Goal: Find specific page/section: Find specific page/section

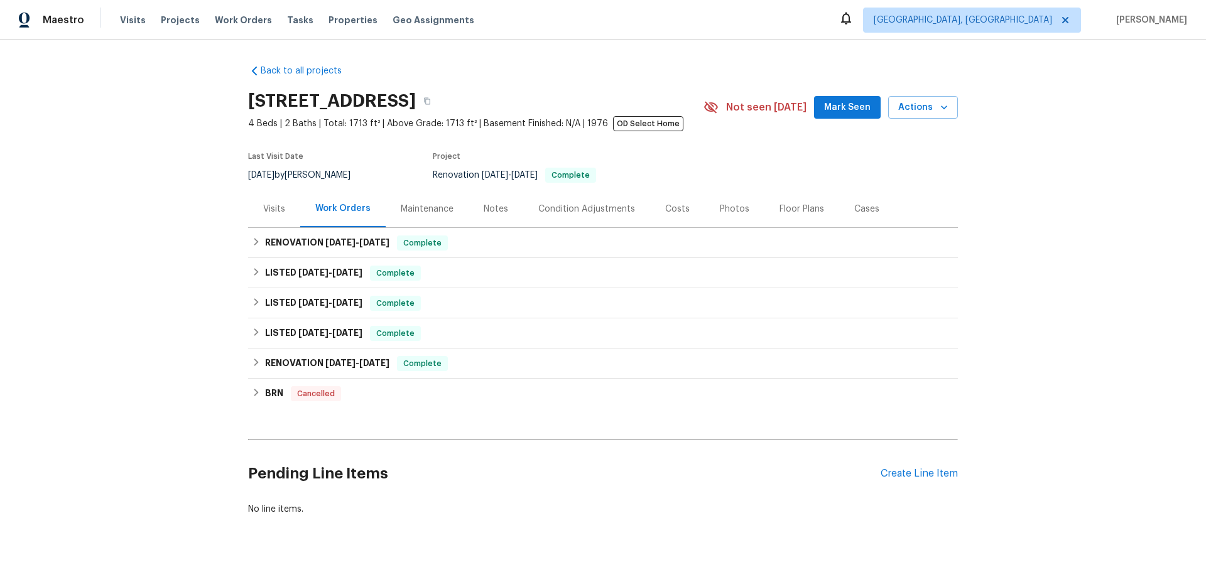
click at [266, 214] on div "Visits" at bounding box center [274, 209] width 22 height 13
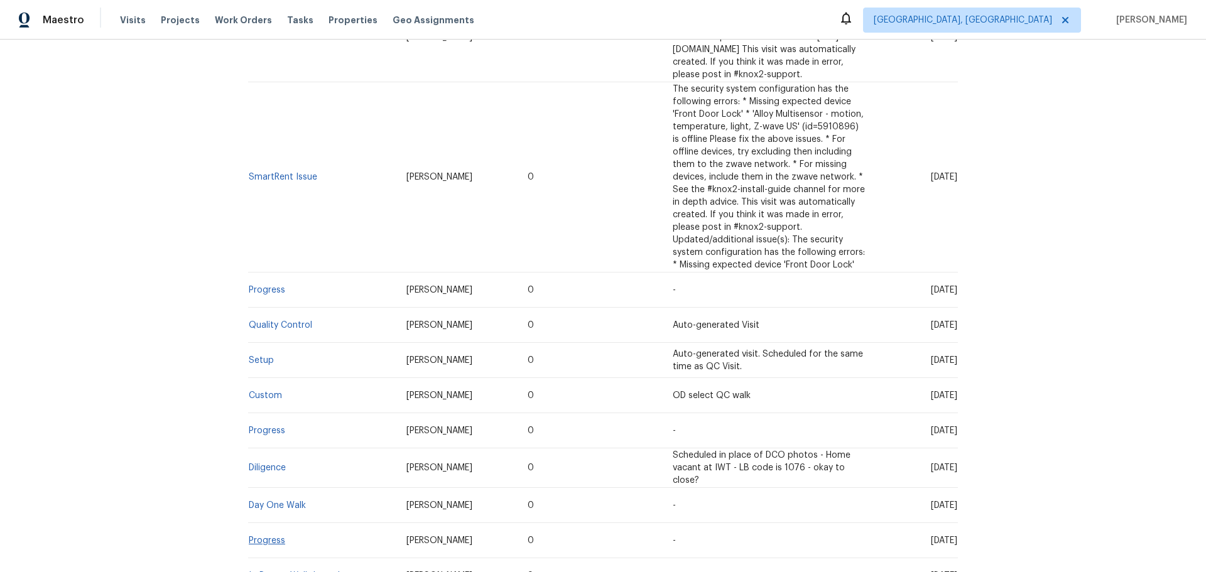
scroll to position [565, 0]
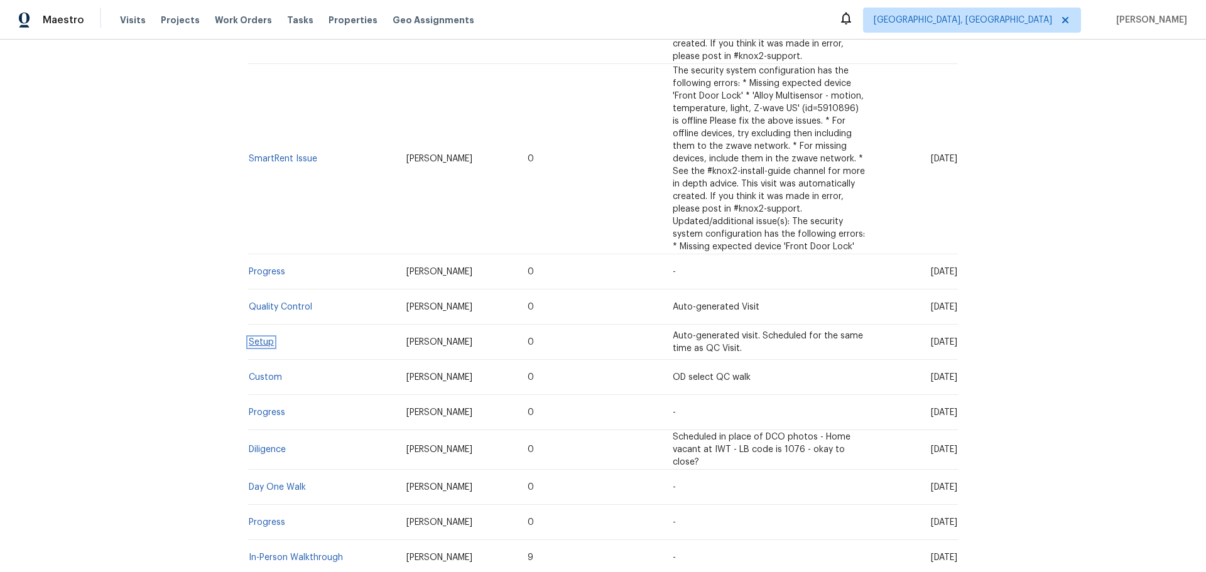
click at [262, 338] on link "Setup" at bounding box center [261, 342] width 25 height 9
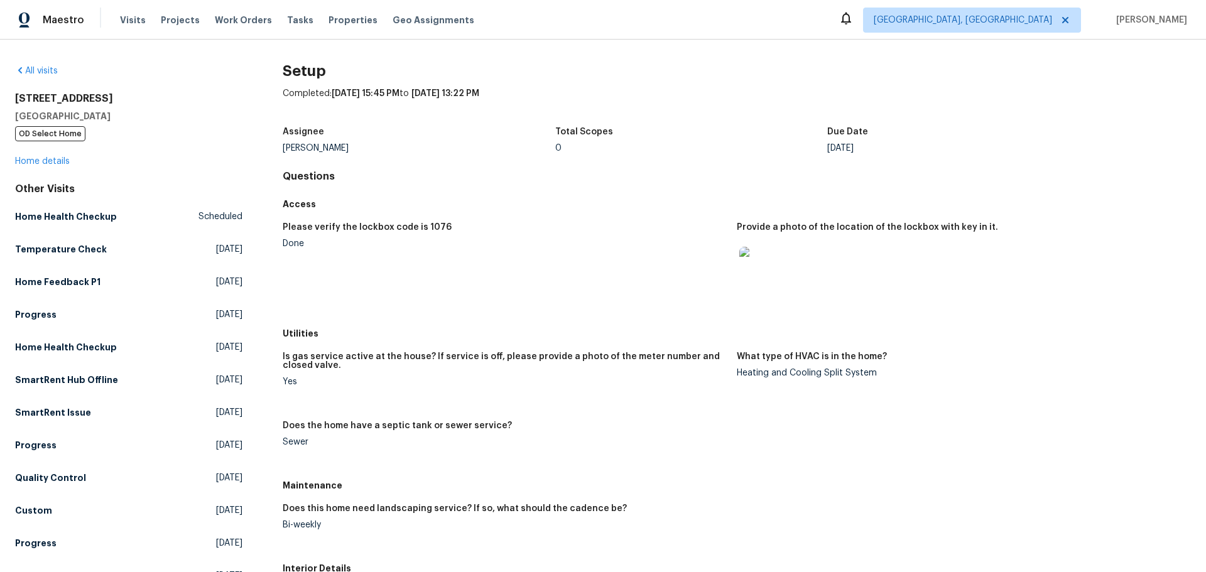
click at [683, 415] on div "Is gas service active at the house? If service is off, please provide a photo o…" at bounding box center [737, 409] width 908 height 129
drag, startPoint x: 792, startPoint y: 374, endPoint x: 740, endPoint y: 368, distance: 52.4
click at [740, 368] on figure "What type of HVAC is in the home? Heating and Cooling Split System" at bounding box center [964, 379] width 454 height 54
click at [718, 376] on div "Is gas service active at the house? If service is off, please provide a photo o…" at bounding box center [505, 364] width 444 height 25
click at [715, 378] on div "Yes" at bounding box center [505, 381] width 444 height 9
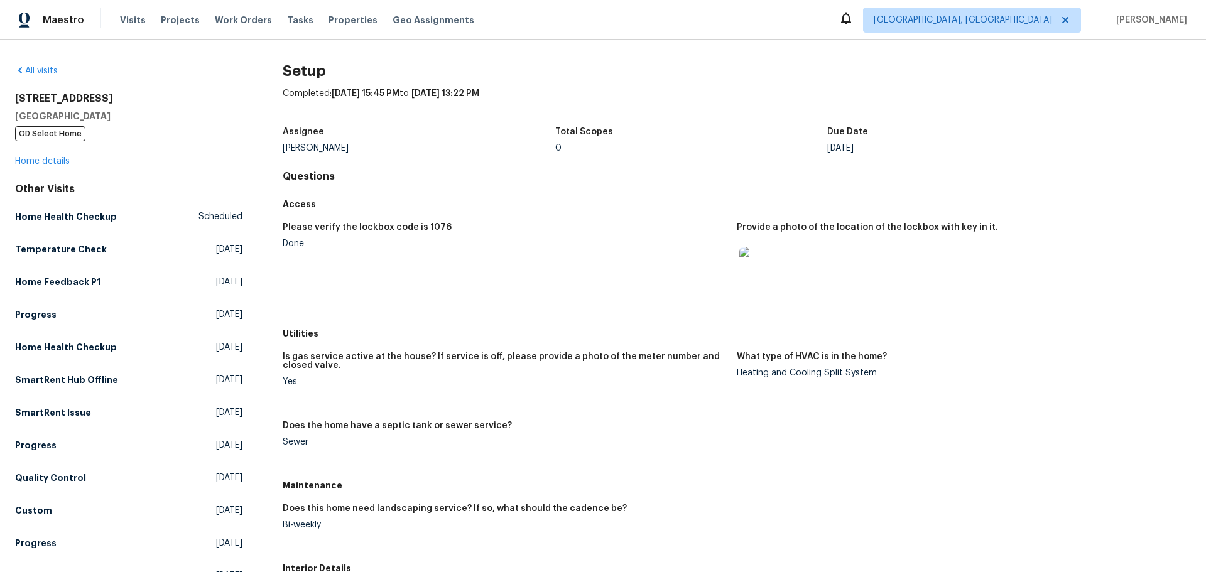
drag, startPoint x: 534, startPoint y: 53, endPoint x: 525, endPoint y: 55, distance: 9.8
click at [533, 53] on div "All visits [STREET_ADDRESS] OD Select Home Home details Other Visits Home Healt…" at bounding box center [603, 306] width 1206 height 533
drag, startPoint x: 720, startPoint y: 377, endPoint x: 882, endPoint y: 374, distance: 162.1
click at [882, 374] on div "Is gas service active at the house? If service is off, please provide a photo o…" at bounding box center [737, 409] width 908 height 129
click at [882, 374] on div "Heating and Cooling Split System" at bounding box center [959, 373] width 444 height 9
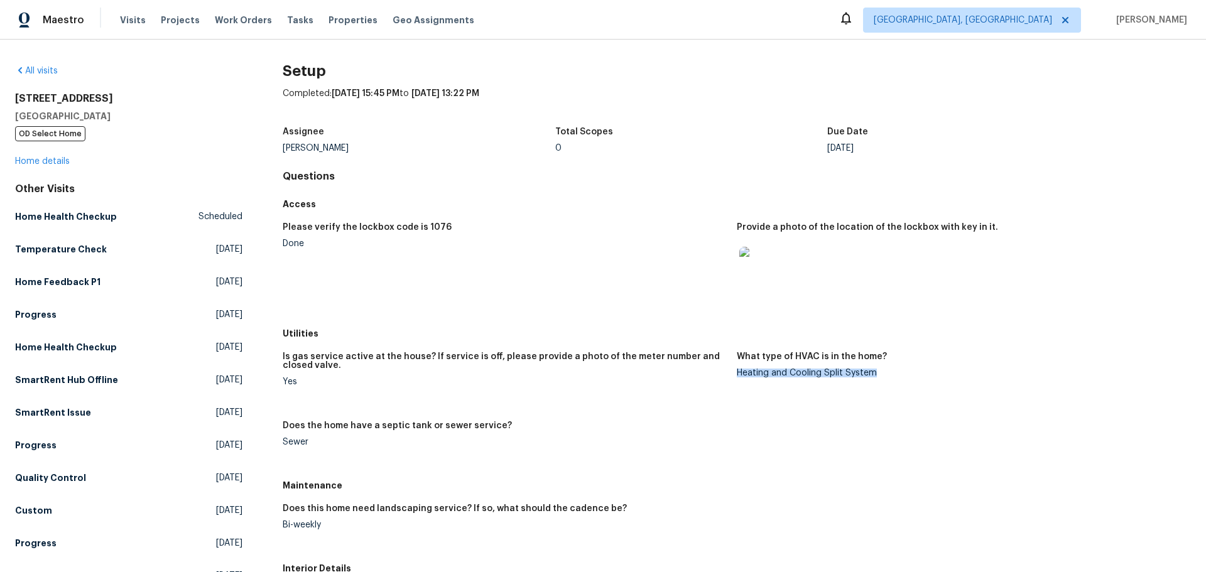
drag, startPoint x: 874, startPoint y: 372, endPoint x: 733, endPoint y: 377, distance: 141.4
click at [737, 377] on figure "What type of HVAC is in the home? Heating and Cooling Split System" at bounding box center [964, 379] width 454 height 54
copy div "Heating and Cooling Split System"
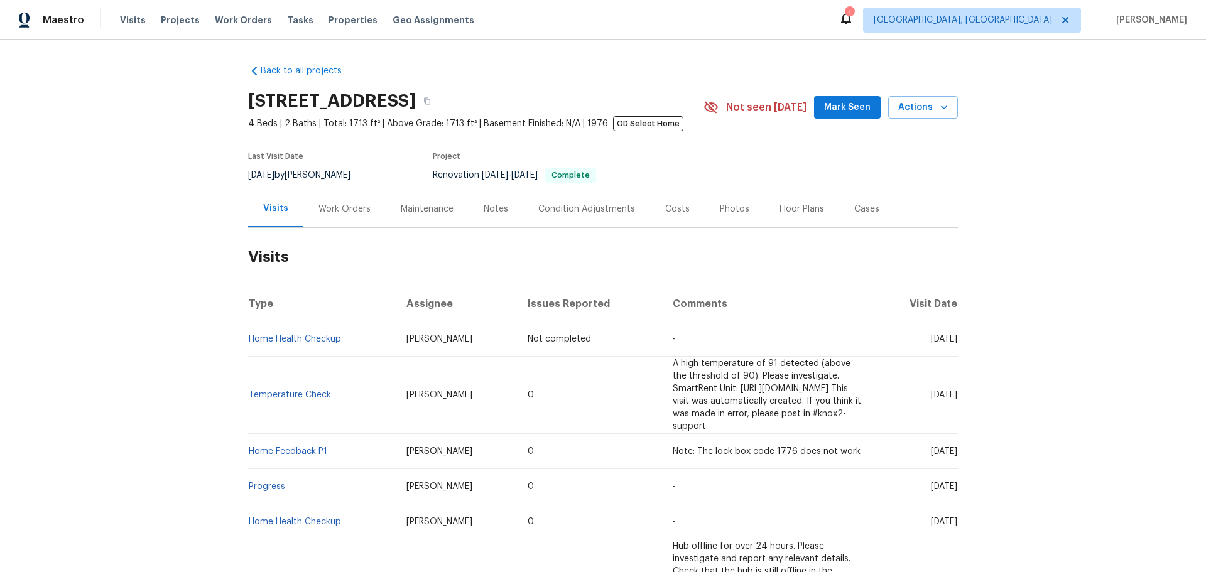
click at [325, 217] on div "Work Orders" at bounding box center [344, 208] width 82 height 37
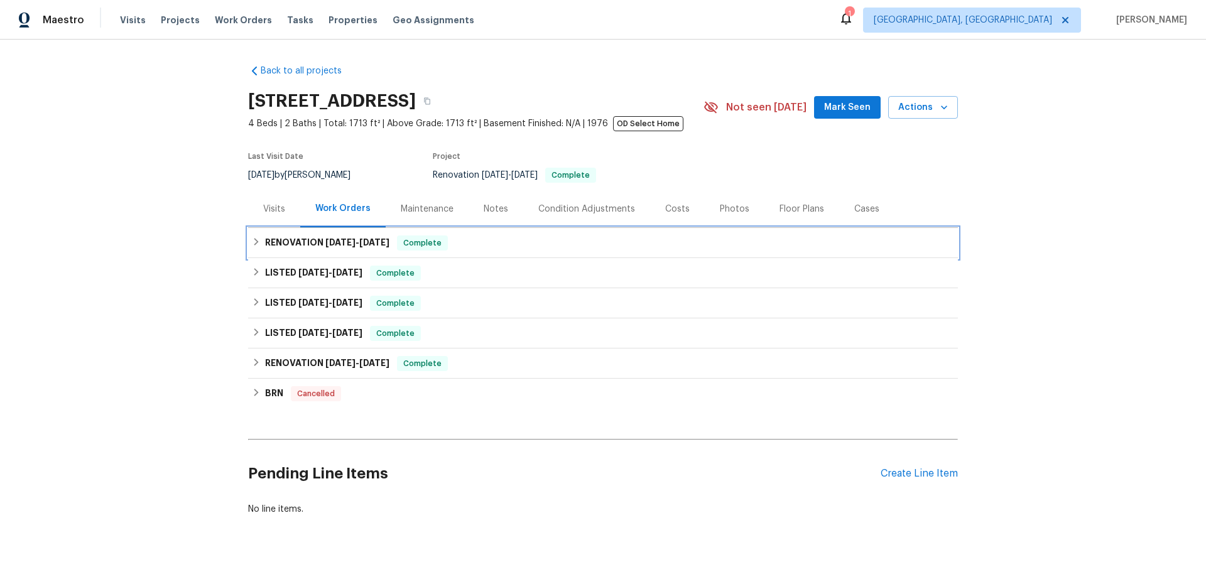
click at [319, 244] on h6 "RENOVATION 6/9/25 - 6/9/25" at bounding box center [327, 243] width 124 height 15
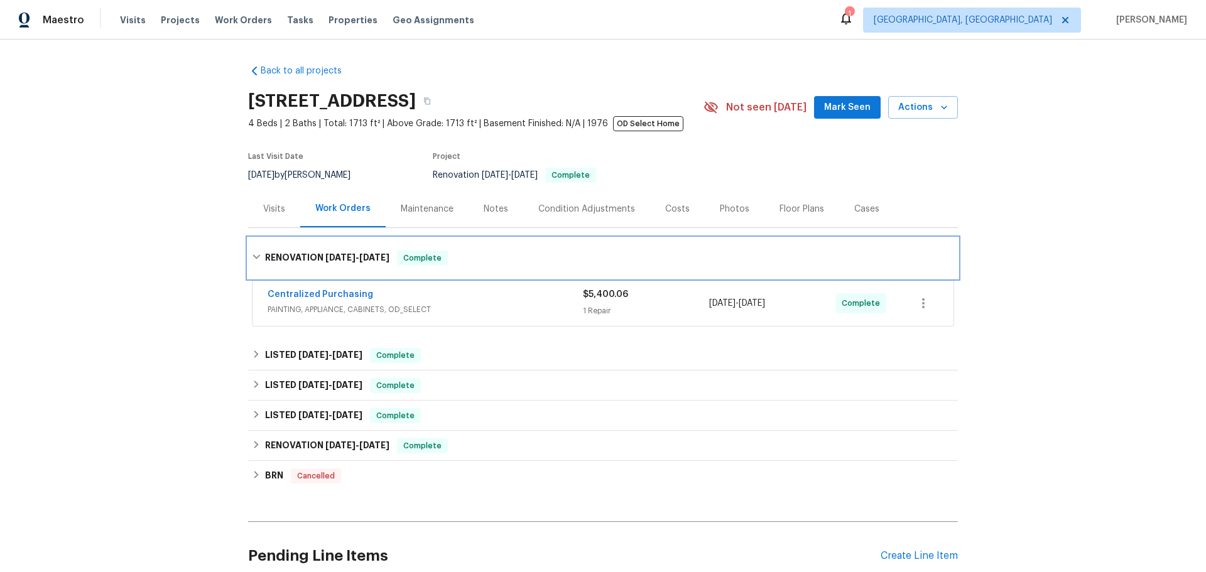
click at [315, 252] on h6 "RENOVATION 6/9/25 - 6/9/25" at bounding box center [327, 258] width 124 height 15
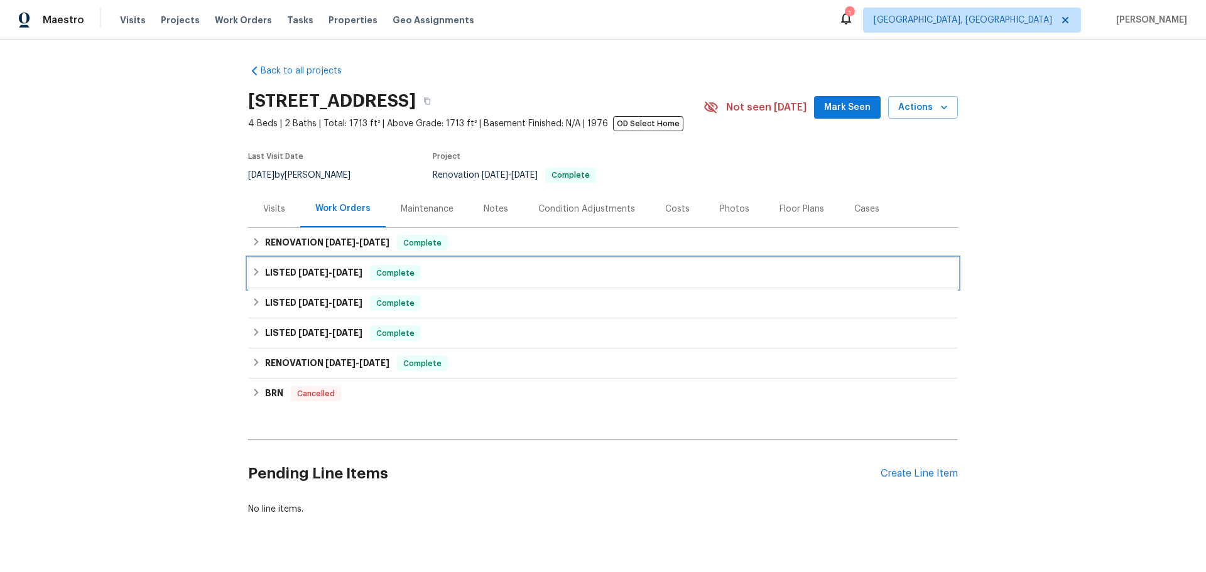
click at [312, 277] on h6 "LISTED 5/16/25 - 5/16/25" at bounding box center [313, 273] width 97 height 15
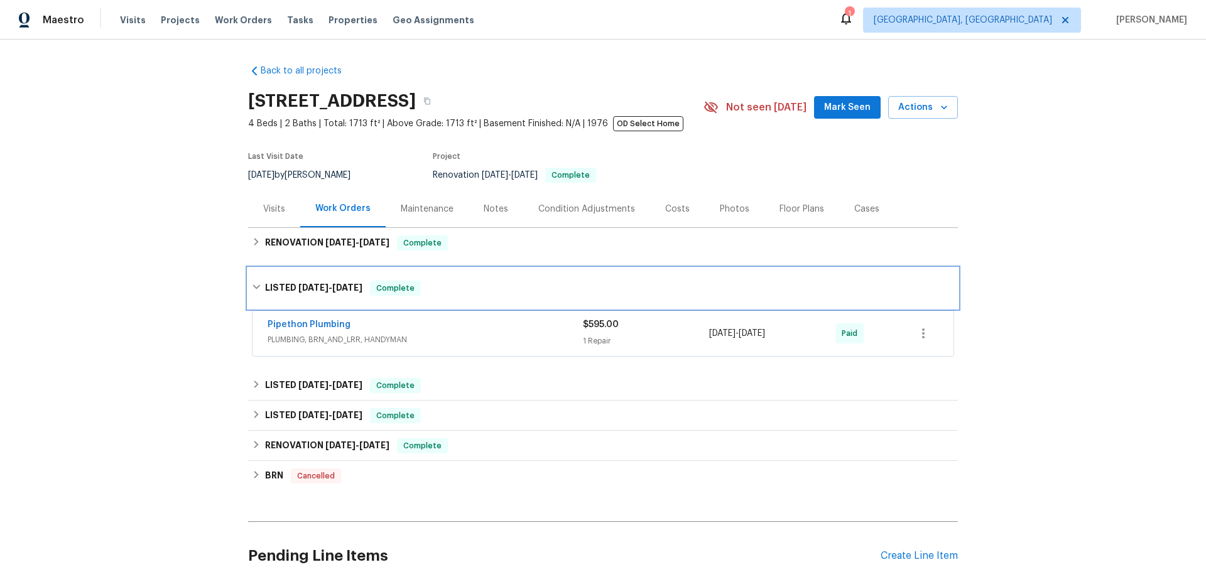
click at [312, 288] on span "[DATE]" at bounding box center [313, 287] width 30 height 9
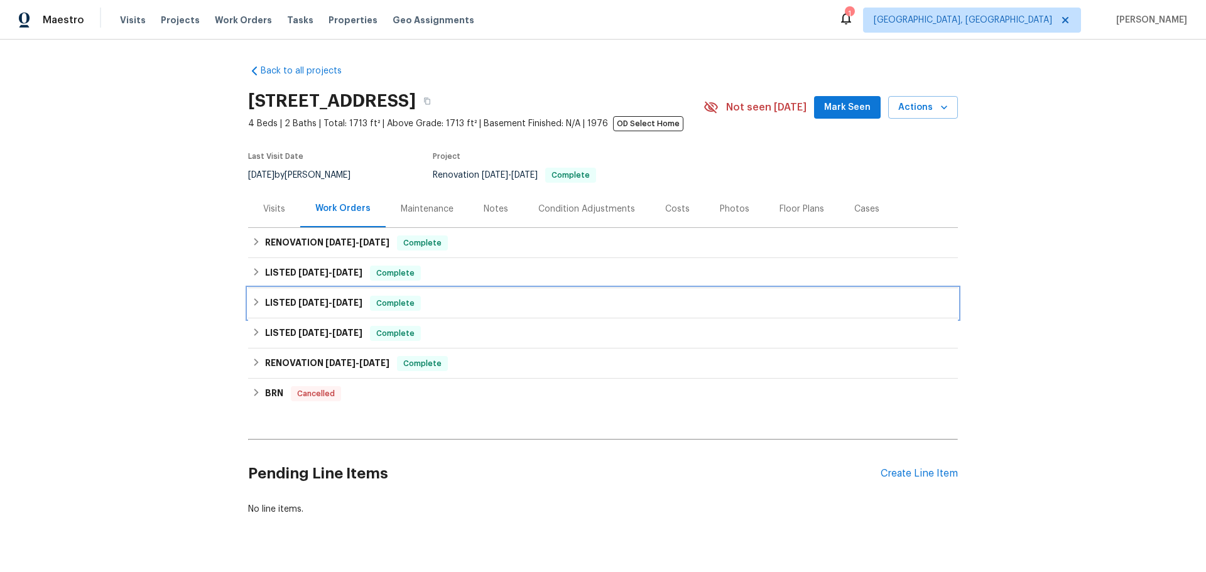
click at [315, 307] on h6 "LISTED 4/28/25 - 4/28/25" at bounding box center [313, 303] width 97 height 15
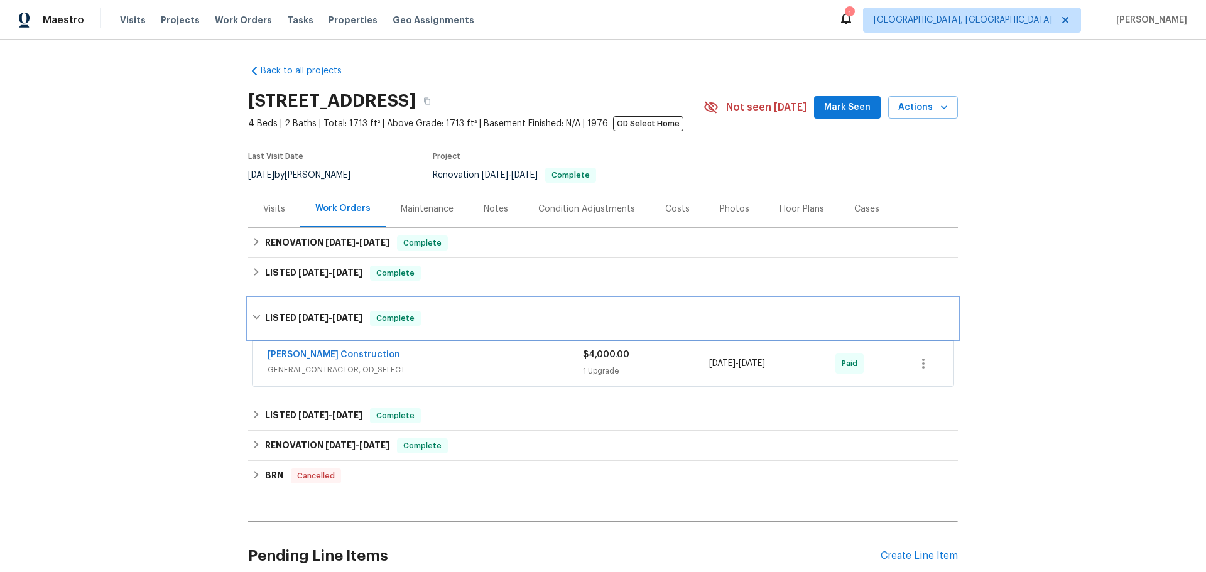
click at [317, 315] on span "[DATE]" at bounding box center [313, 317] width 30 height 9
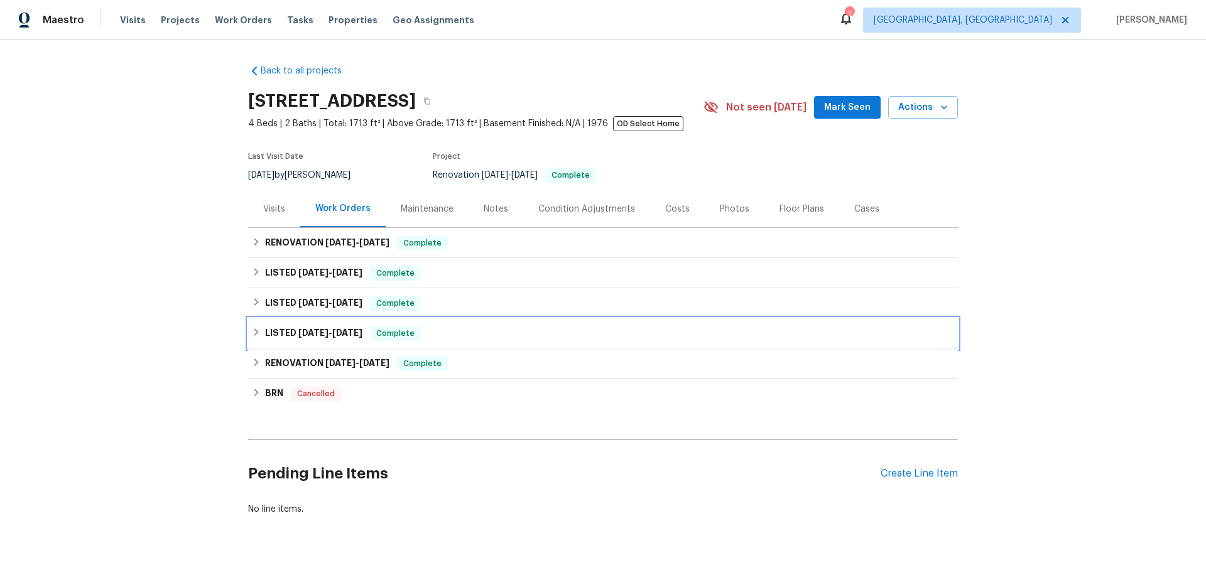
click at [311, 335] on span "[DATE]" at bounding box center [313, 332] width 30 height 9
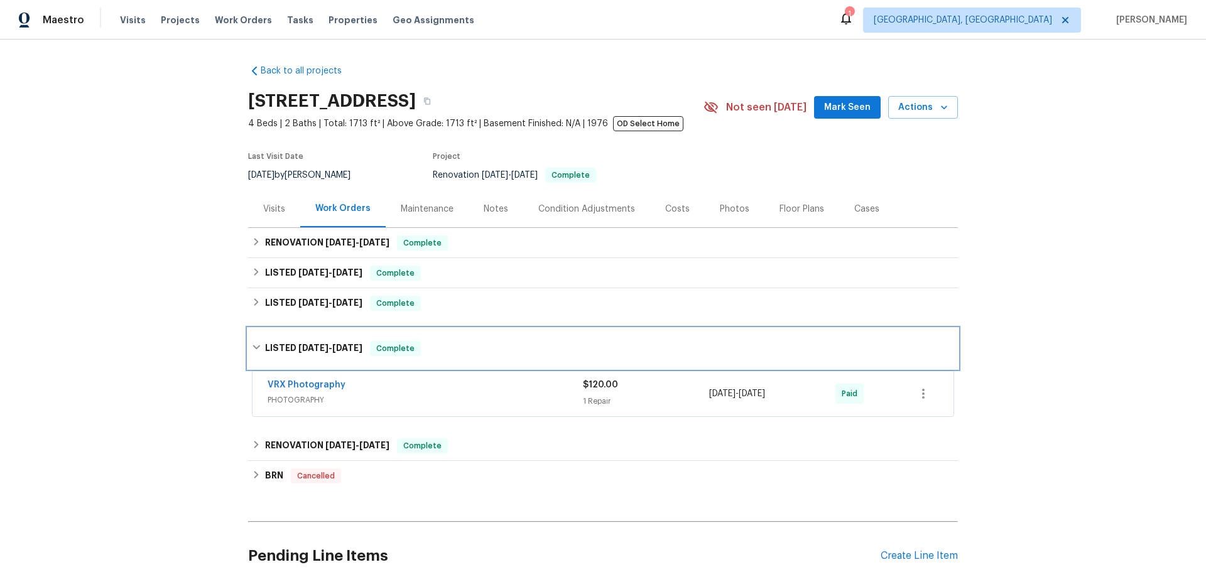
click at [311, 343] on h6 "LISTED 4/8/25 - 4/9/25" at bounding box center [313, 348] width 97 height 15
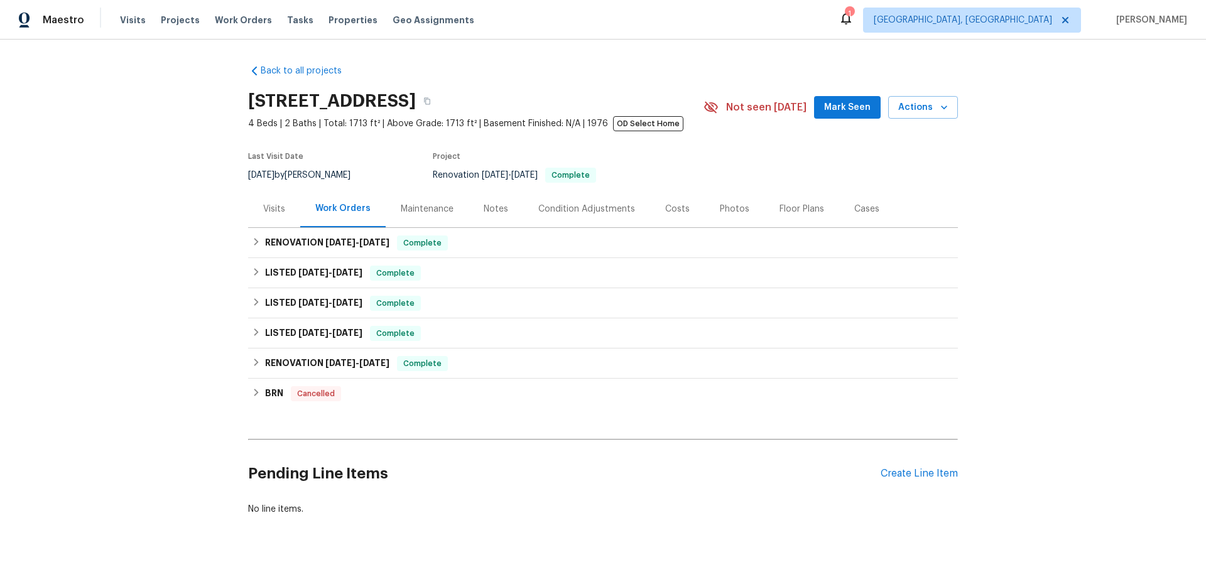
click at [273, 214] on div "Visits" at bounding box center [274, 209] width 22 height 13
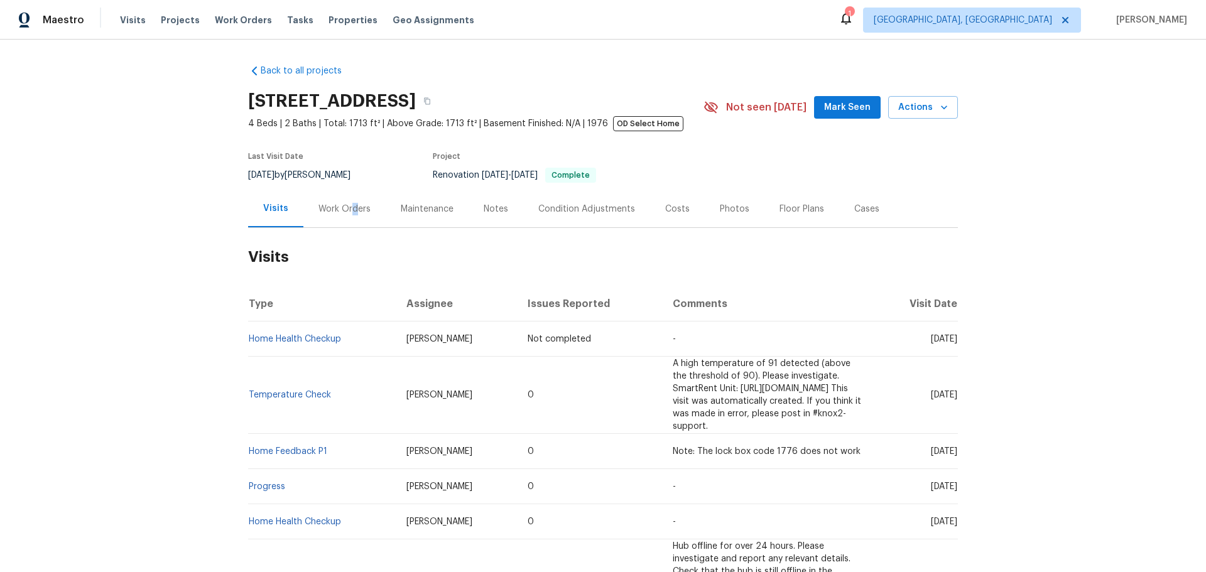
click at [349, 212] on div "Work Orders" at bounding box center [344, 209] width 52 height 13
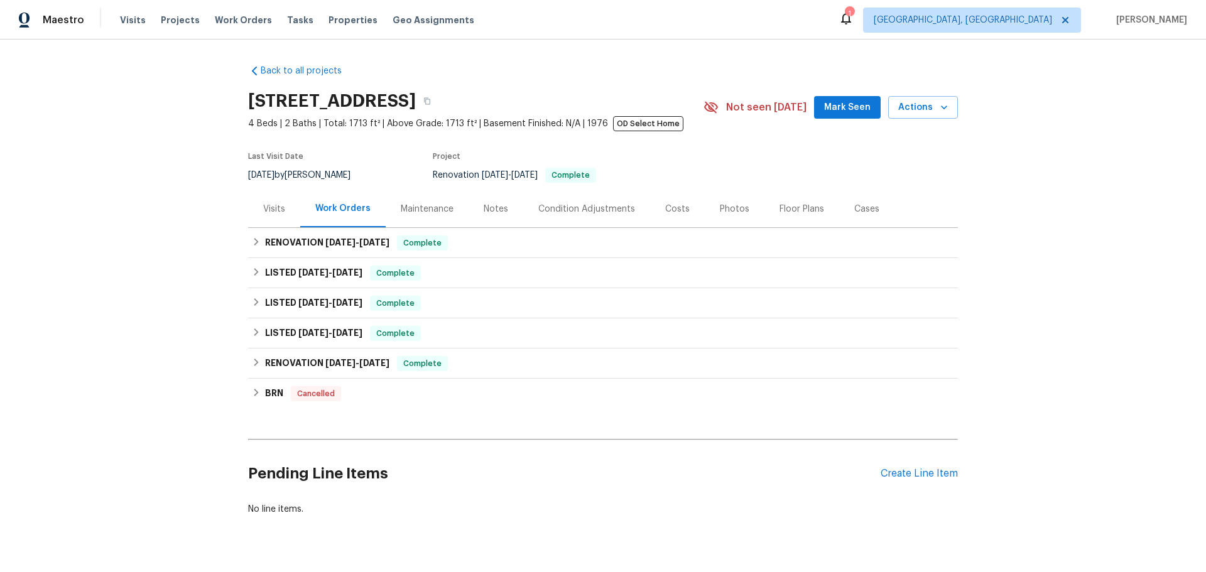
click at [415, 218] on div "Maintenance" at bounding box center [427, 208] width 83 height 37
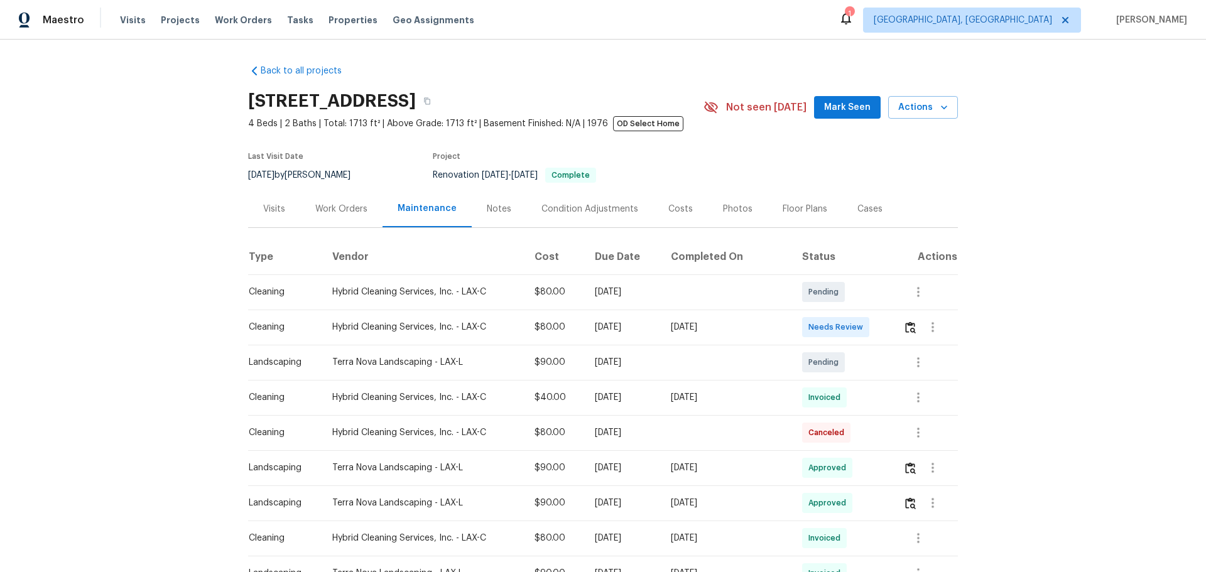
click at [276, 211] on div "Visits" at bounding box center [274, 209] width 22 height 13
